Goal: Task Accomplishment & Management: Complete application form

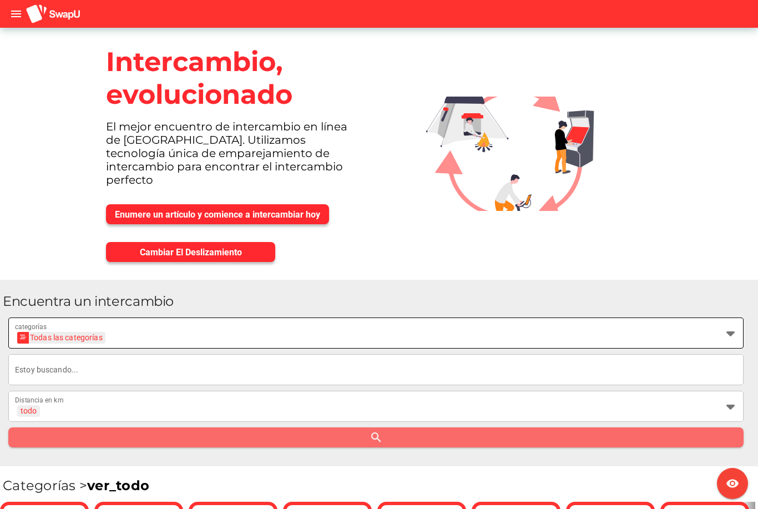
click at [724, 326] on icon at bounding box center [730, 332] width 13 height 13
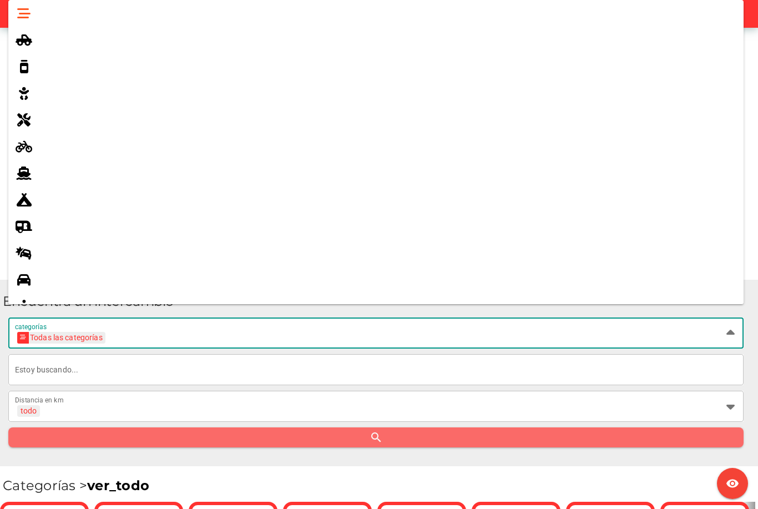
click at [28, 206] on icon at bounding box center [23, 199] width 13 height 13
type input "Camping & Fishing"
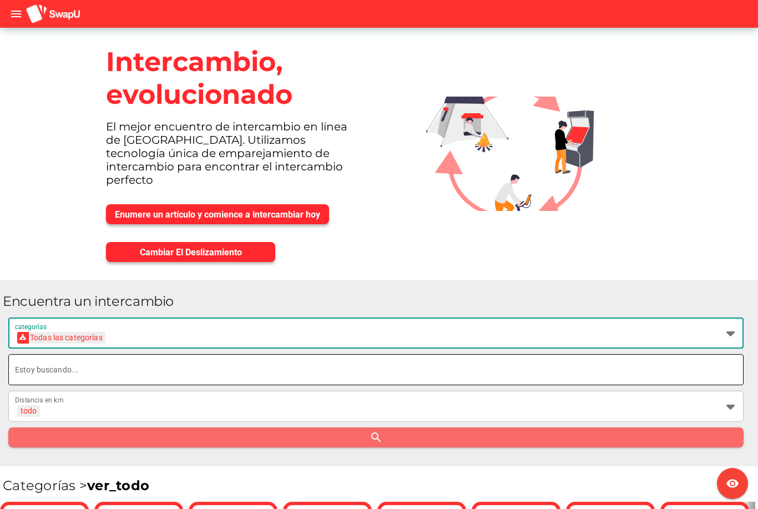
click at [110, 355] on input "text" at bounding box center [376, 369] width 722 height 31
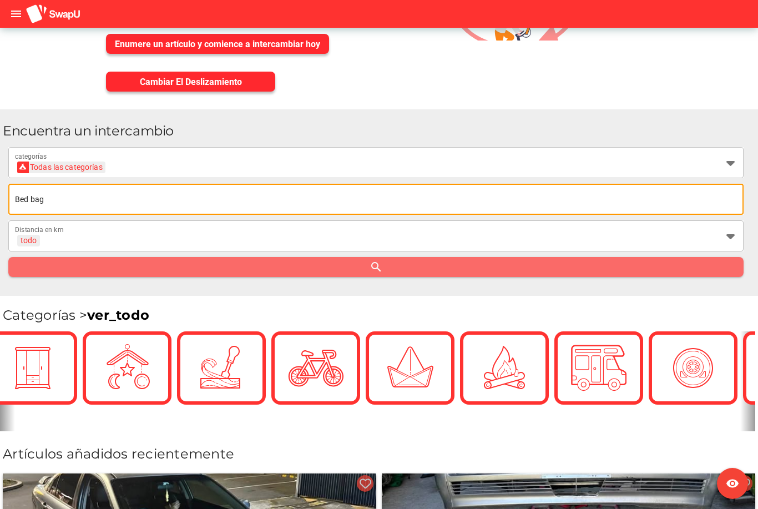
scroll to position [0, 114]
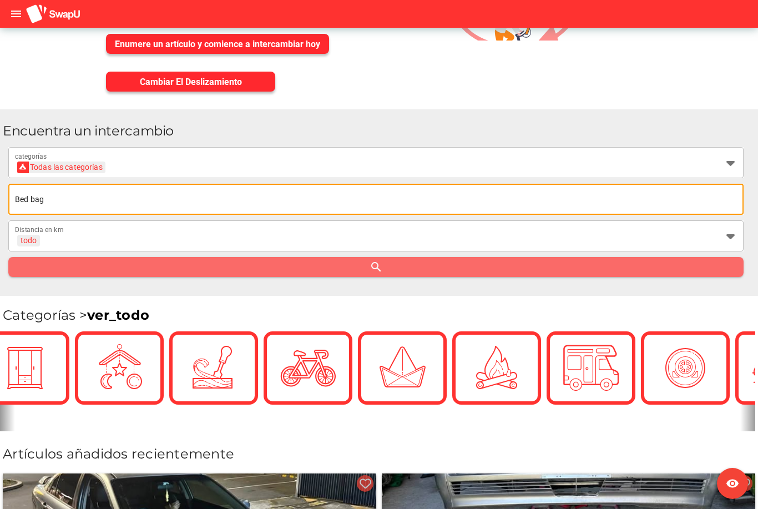
type input "Bed bag"
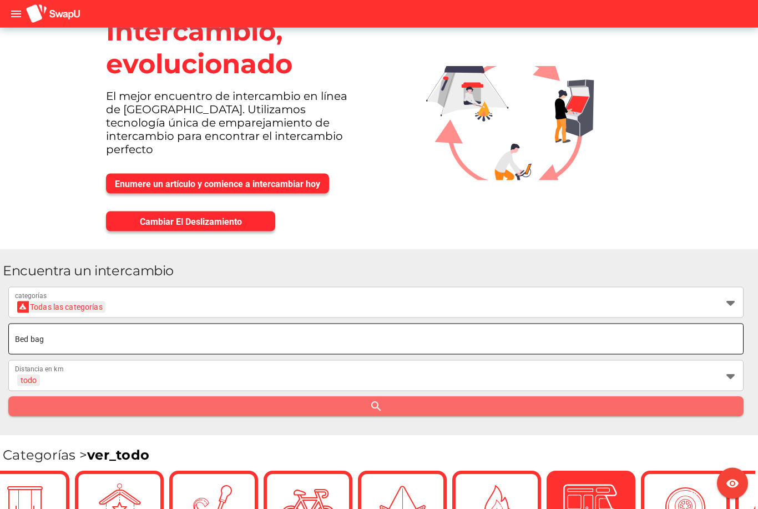
scroll to position [0, 0]
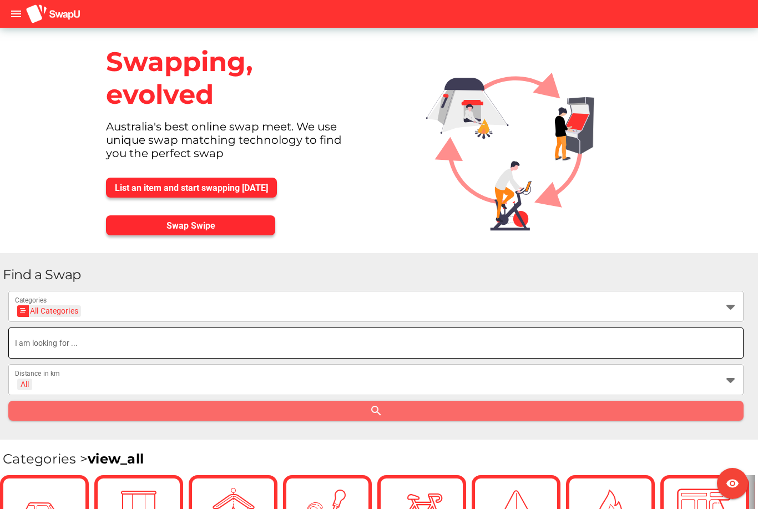
click at [636, 336] on input "text" at bounding box center [376, 343] width 722 height 31
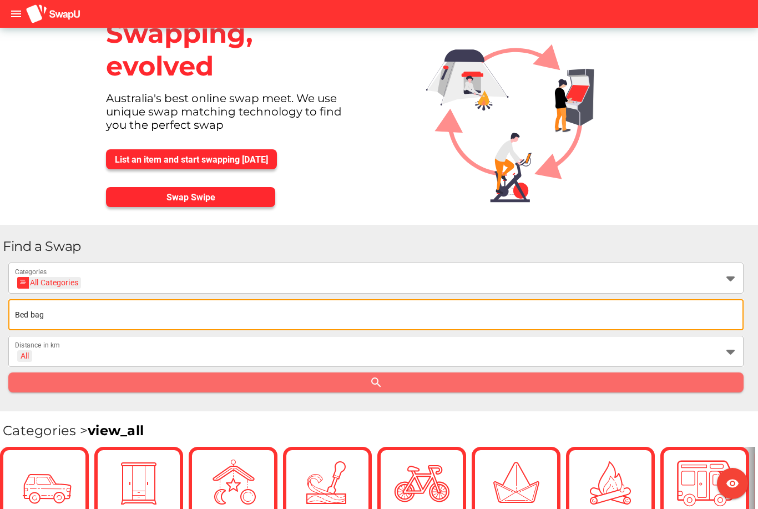
scroll to position [35, 0]
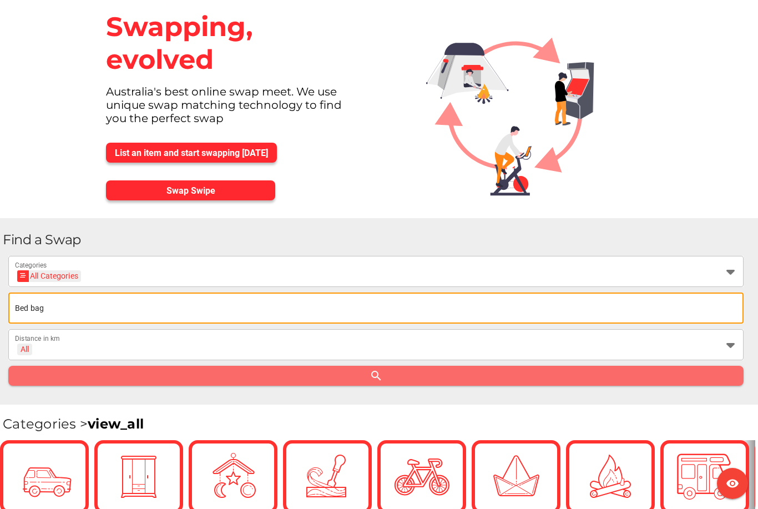
type input "Bed bag"
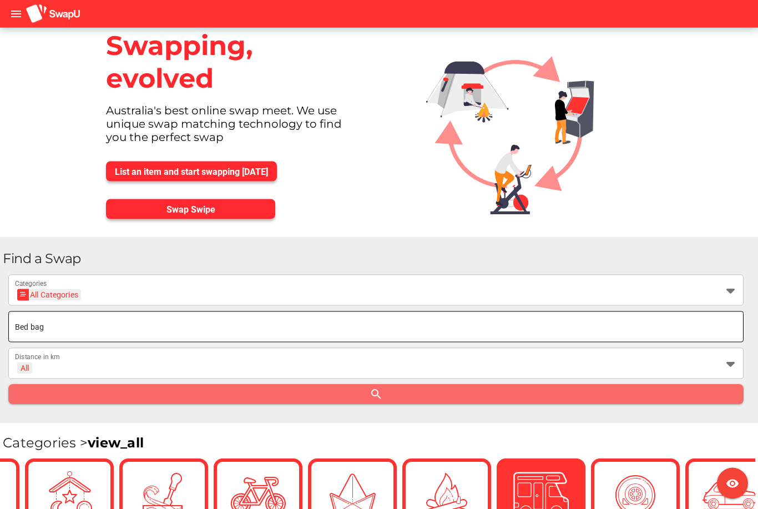
scroll to position [0, 0]
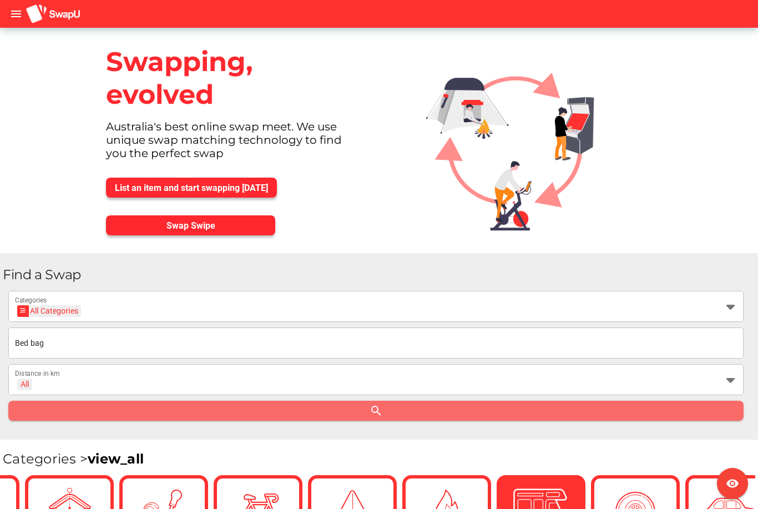
click at [250, 189] on span "List an item and start swapping [DATE]" at bounding box center [191, 188] width 153 height 11
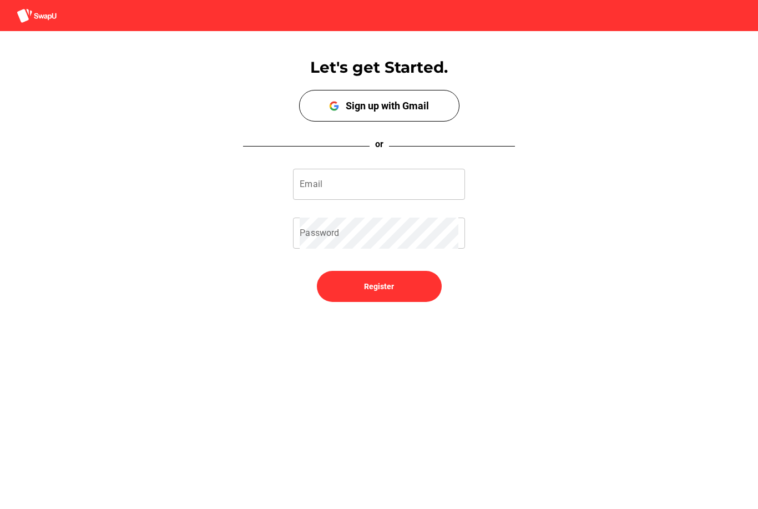
click at [413, 108] on div "Sign up with Gmail" at bounding box center [387, 106] width 83 height 12
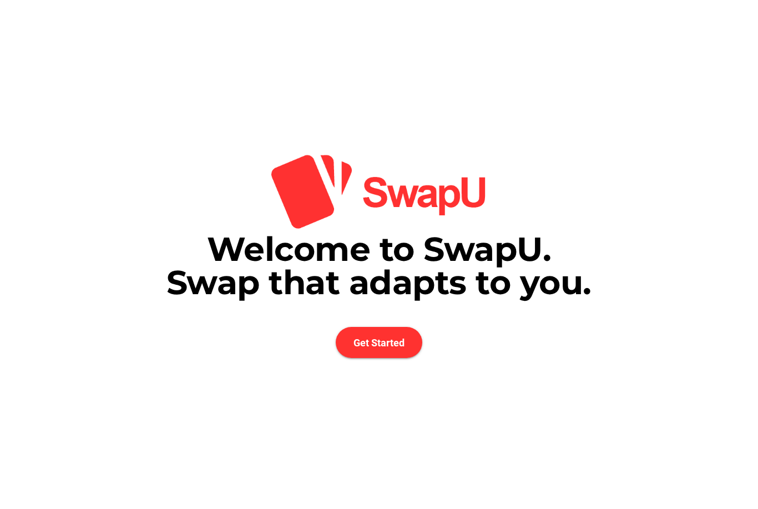
click at [390, 350] on span "Get Started" at bounding box center [379, 342] width 87 height 31
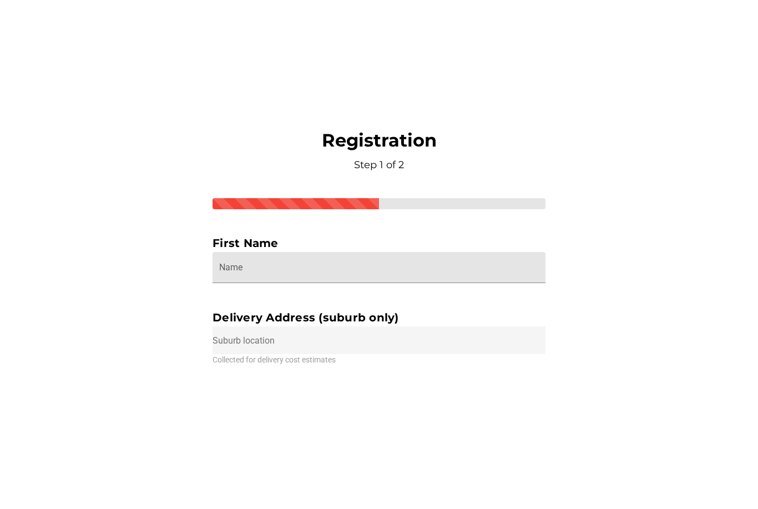
click at [469, 283] on input "Name" at bounding box center [379, 267] width 320 height 31
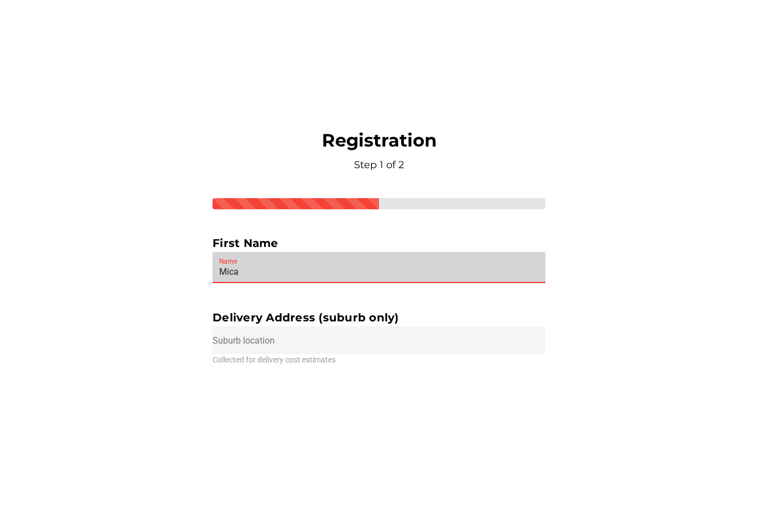
type input "Mica"
click at [384, 354] on input "text" at bounding box center [379, 340] width 333 height 28
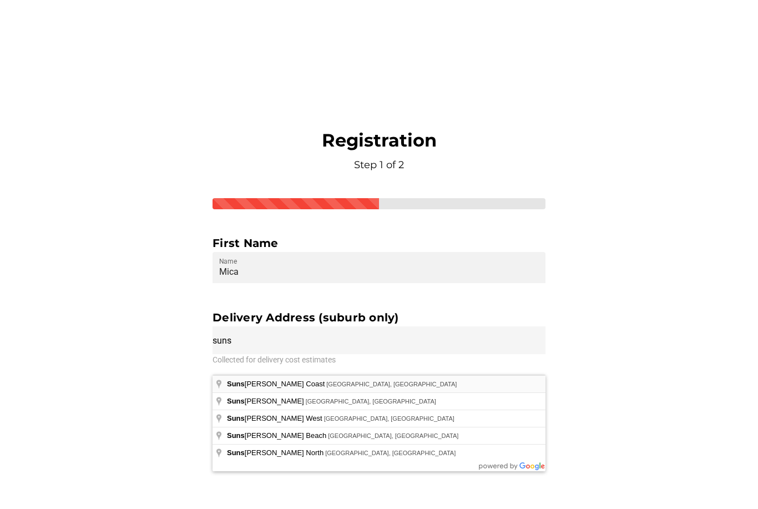
type input "Sunshine Coast Queensland, Australia"
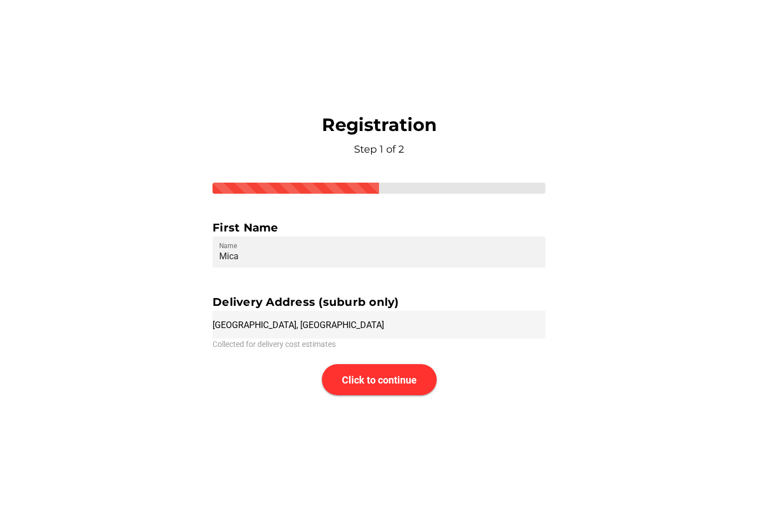
click at [379, 386] on span "Click to continue" at bounding box center [379, 380] width 75 height 12
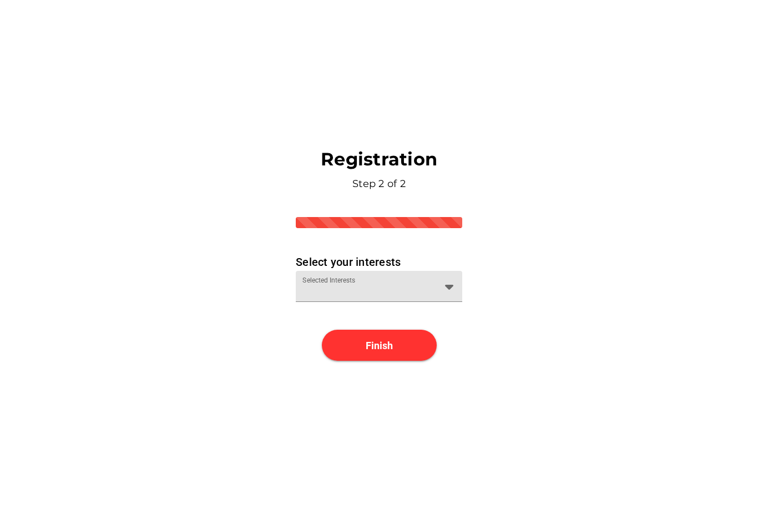
click at [437, 302] on div at bounding box center [446, 286] width 20 height 31
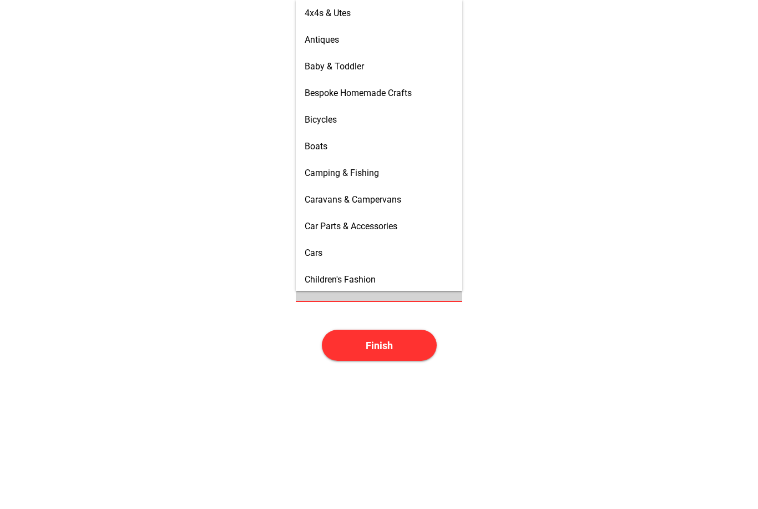
click at [381, 173] on div "Camping & Fishing" at bounding box center [379, 173] width 149 height 11
type input "Camping & Fishing"
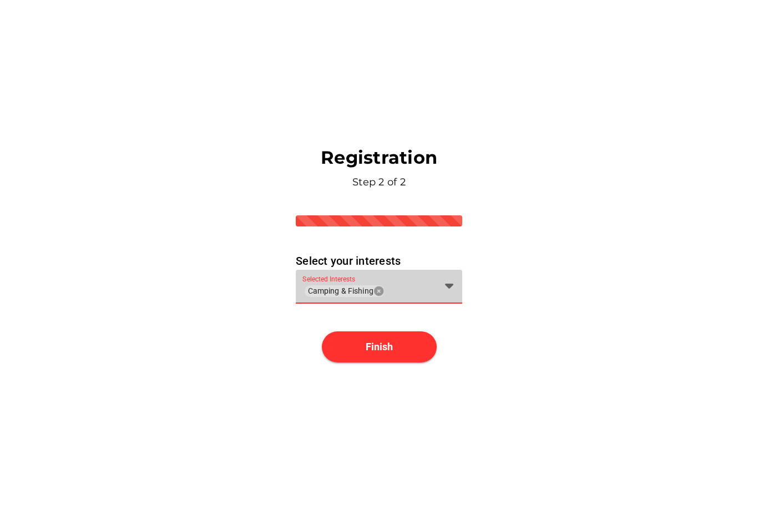
click at [378, 353] on span "Finish" at bounding box center [379, 347] width 27 height 12
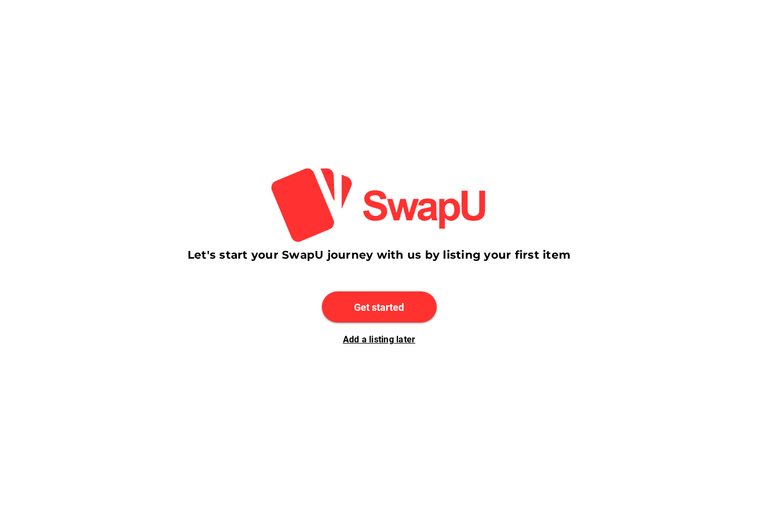
click at [389, 313] on span "Get started" at bounding box center [379, 307] width 50 height 12
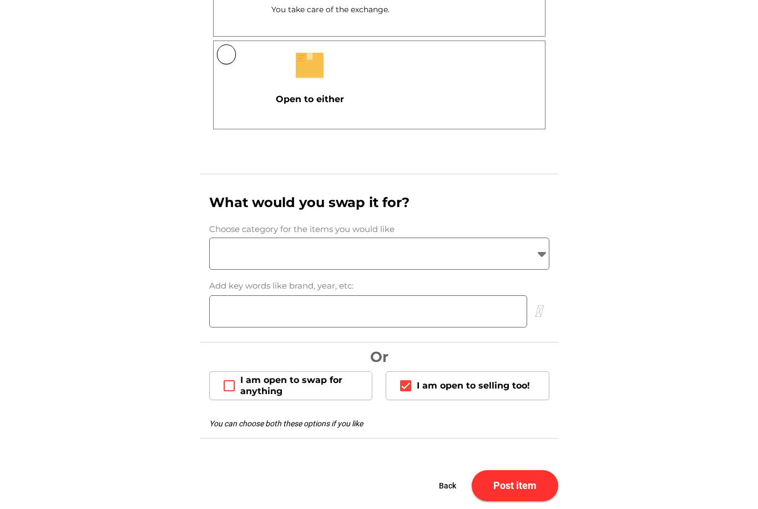
scroll to position [1016, 0]
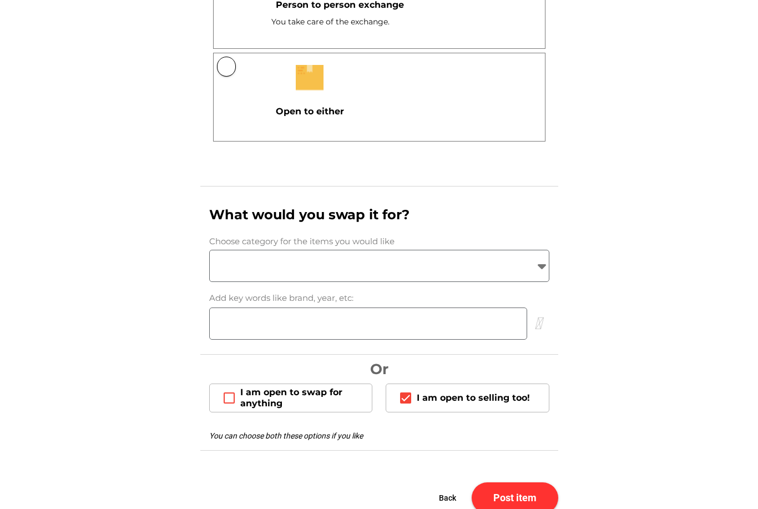
click at [529, 269] on div at bounding box center [369, 265] width 319 height 31
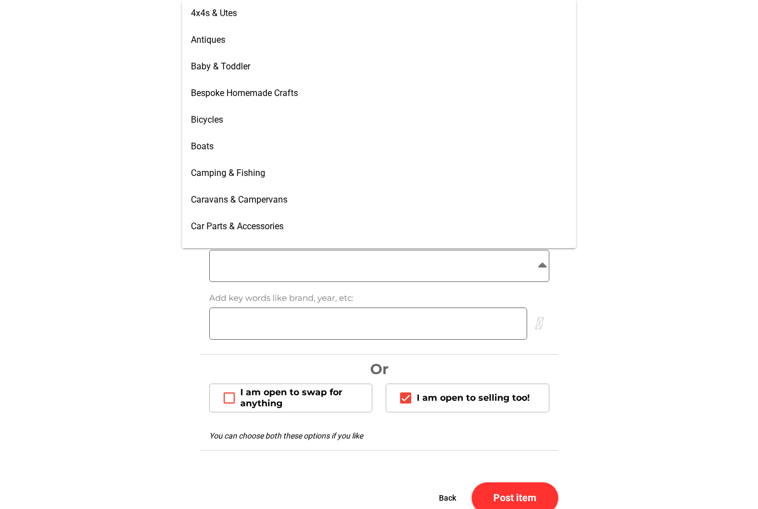
click at [260, 177] on span "Camping & Fishing" at bounding box center [228, 173] width 74 height 11
type input "Camping & Fishing"
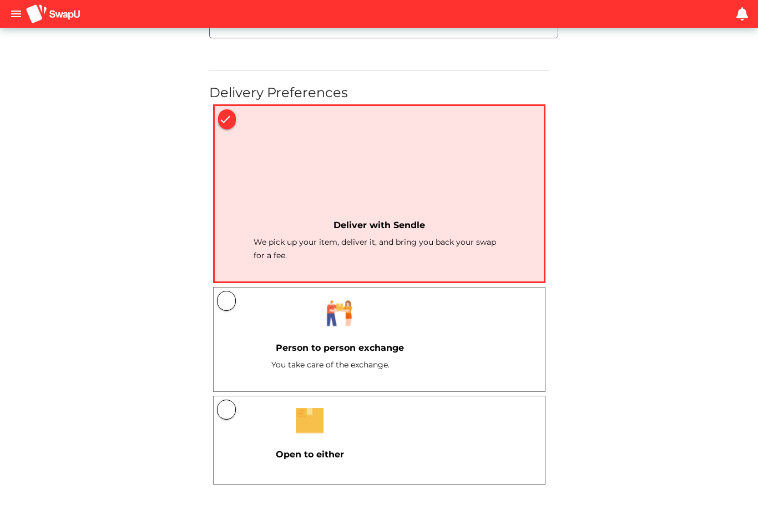
scroll to position [672, 0]
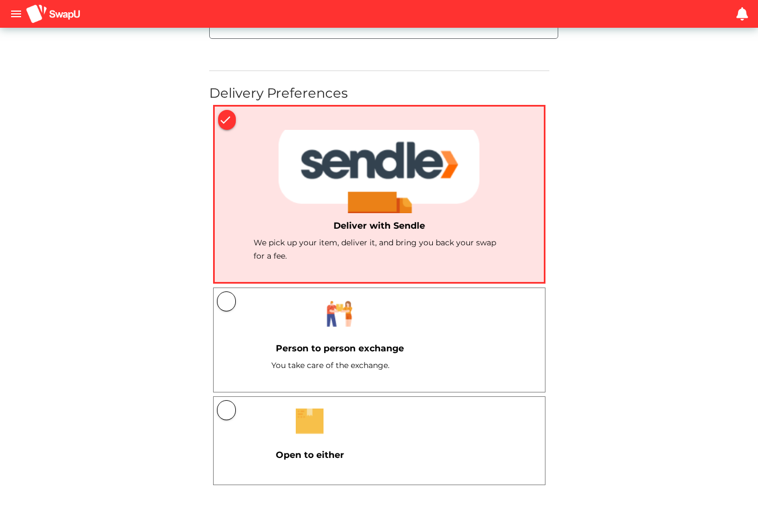
click at [217, 291] on button "button" at bounding box center [226, 301] width 19 height 20
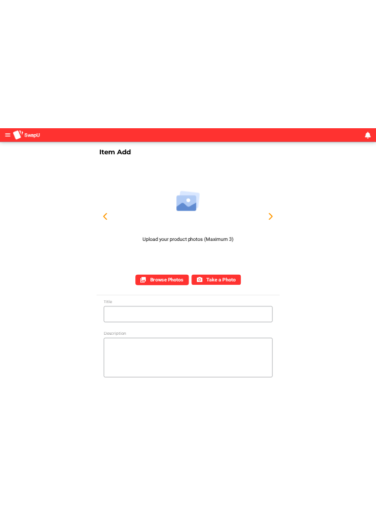
scroll to position [0, 0]
